Goal: Information Seeking & Learning: Learn about a topic

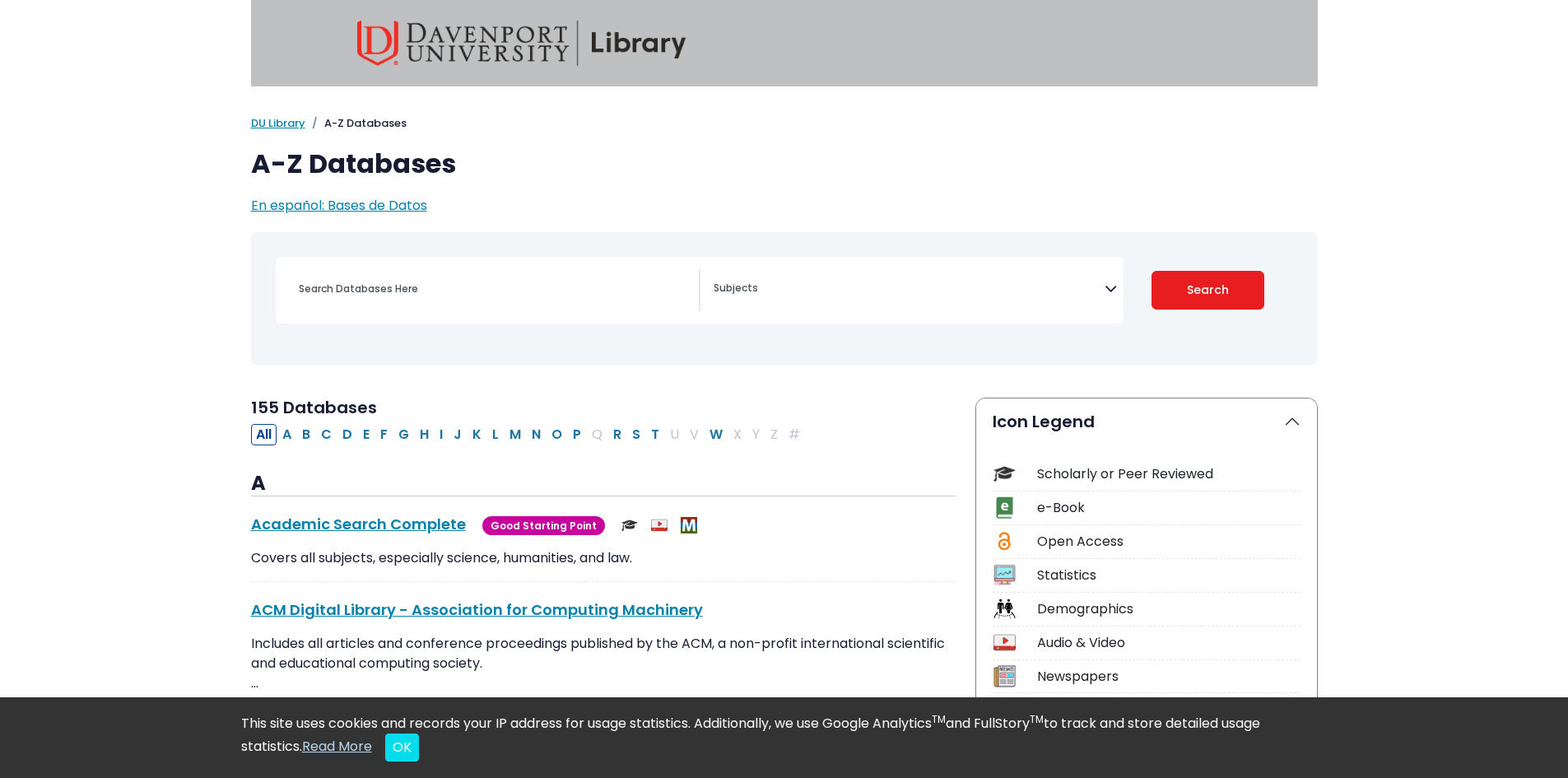
select select "Database Subject Filter"
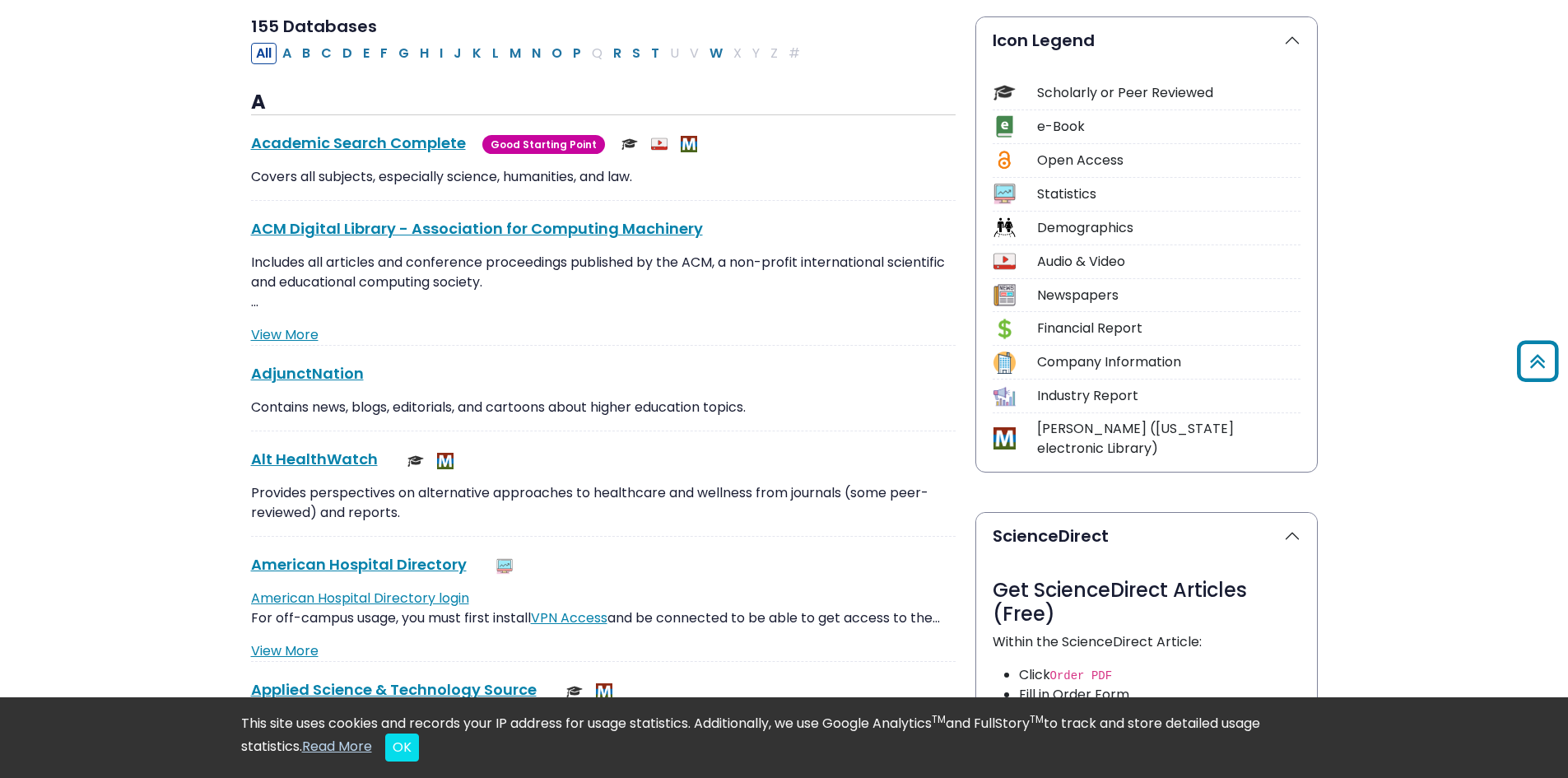
scroll to position [83, 0]
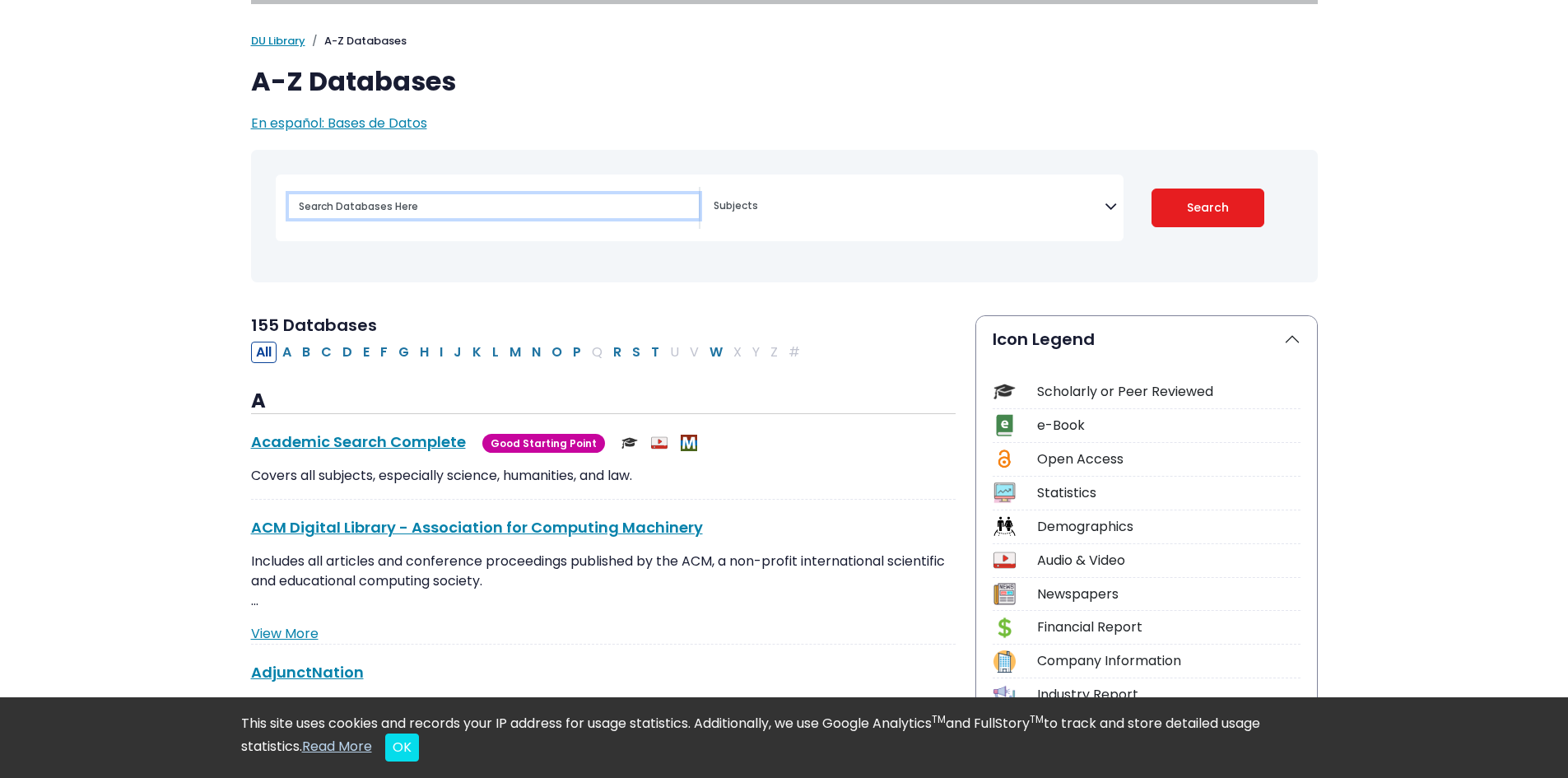
click at [478, 205] on input "Search database by title or keyword" at bounding box center [494, 205] width 410 height 24
type input "human rights and sanctions"
click at [1152, 188] on button "Search" at bounding box center [1208, 207] width 113 height 38
select select "Database Subject Filter"
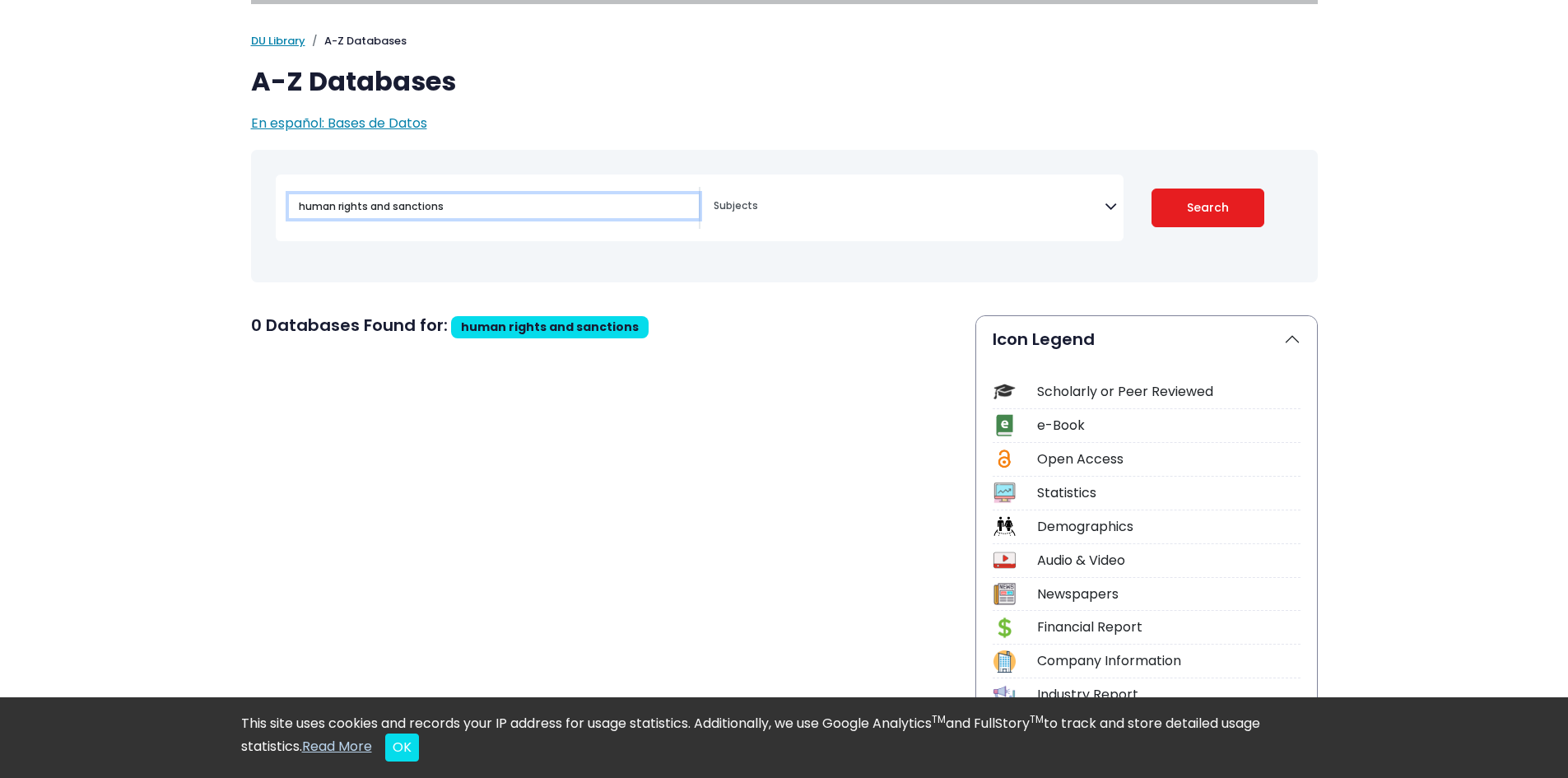
select select "Database Subject Filter"
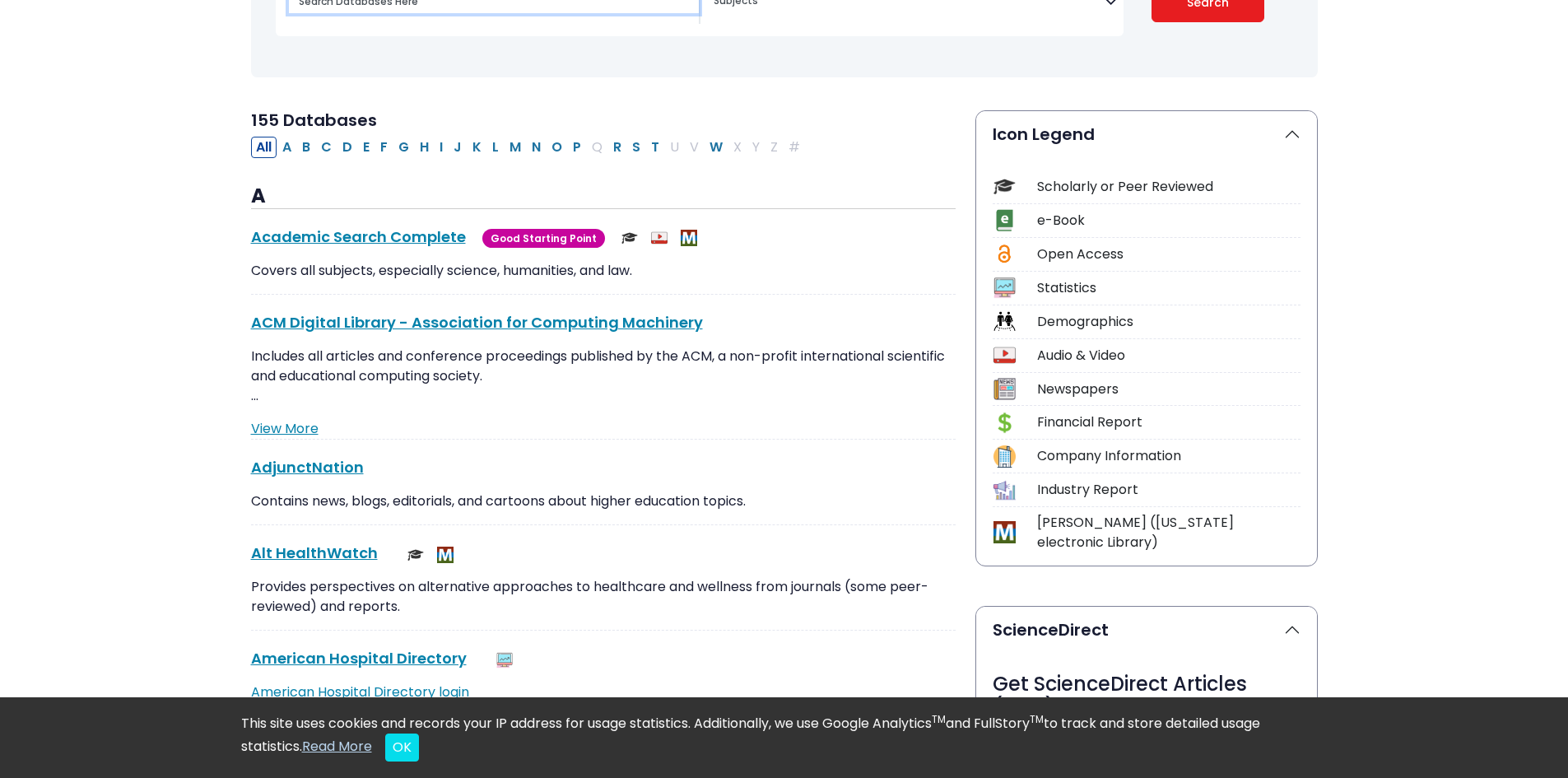
scroll to position [412, 0]
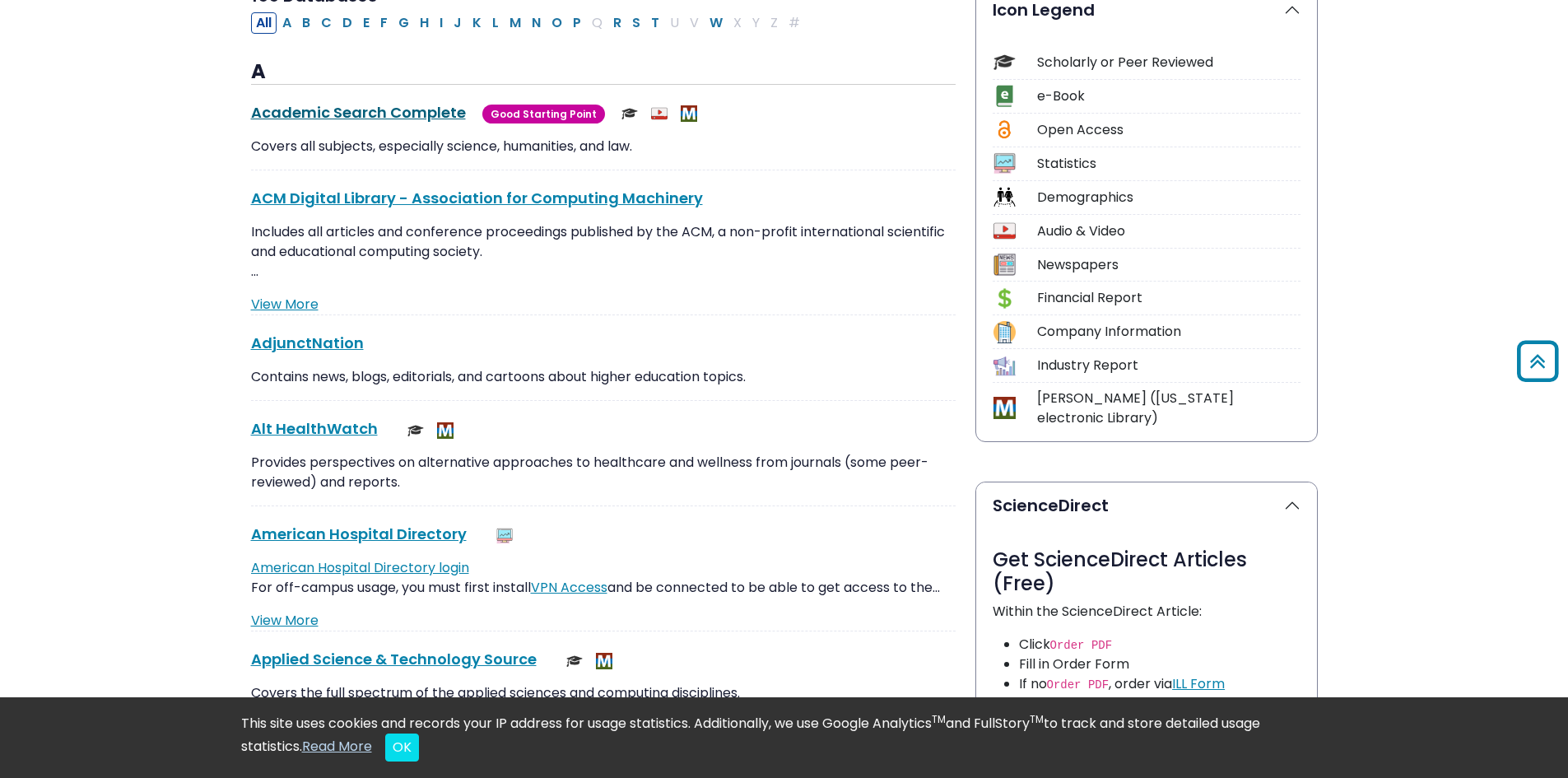
click at [402, 115] on link "Academic Search Complete This link opens in a new window" at bounding box center [358, 112] width 215 height 20
